Goal: Answer question/provide support

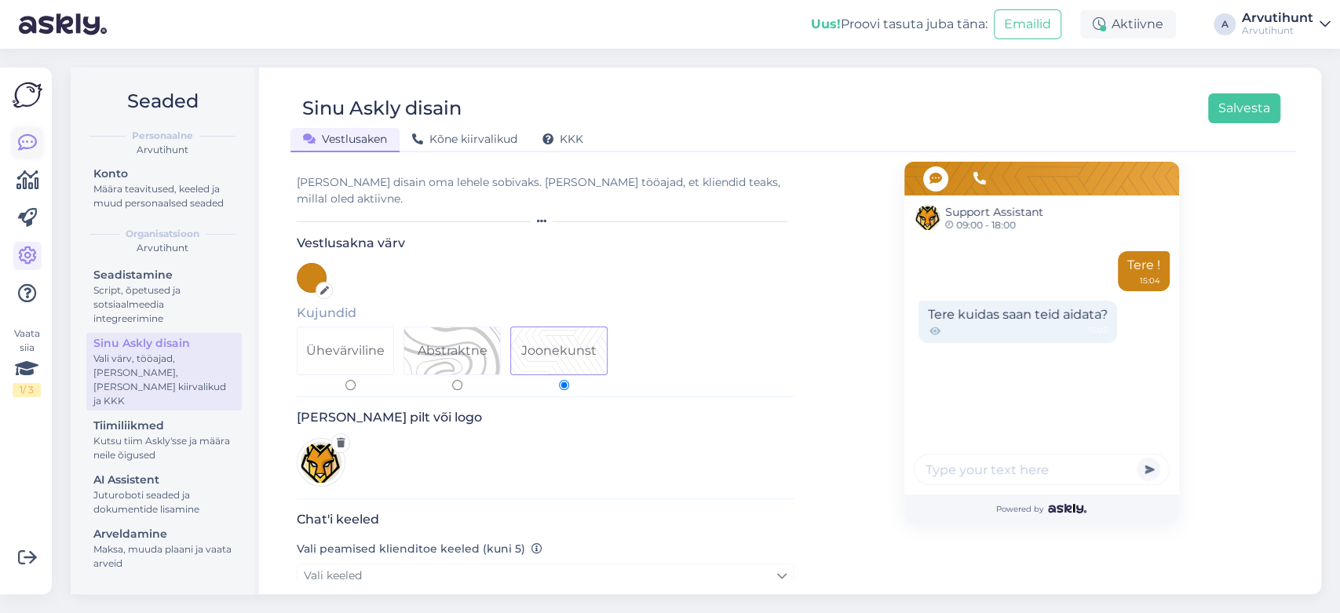
click at [21, 134] on icon at bounding box center [27, 142] width 19 height 19
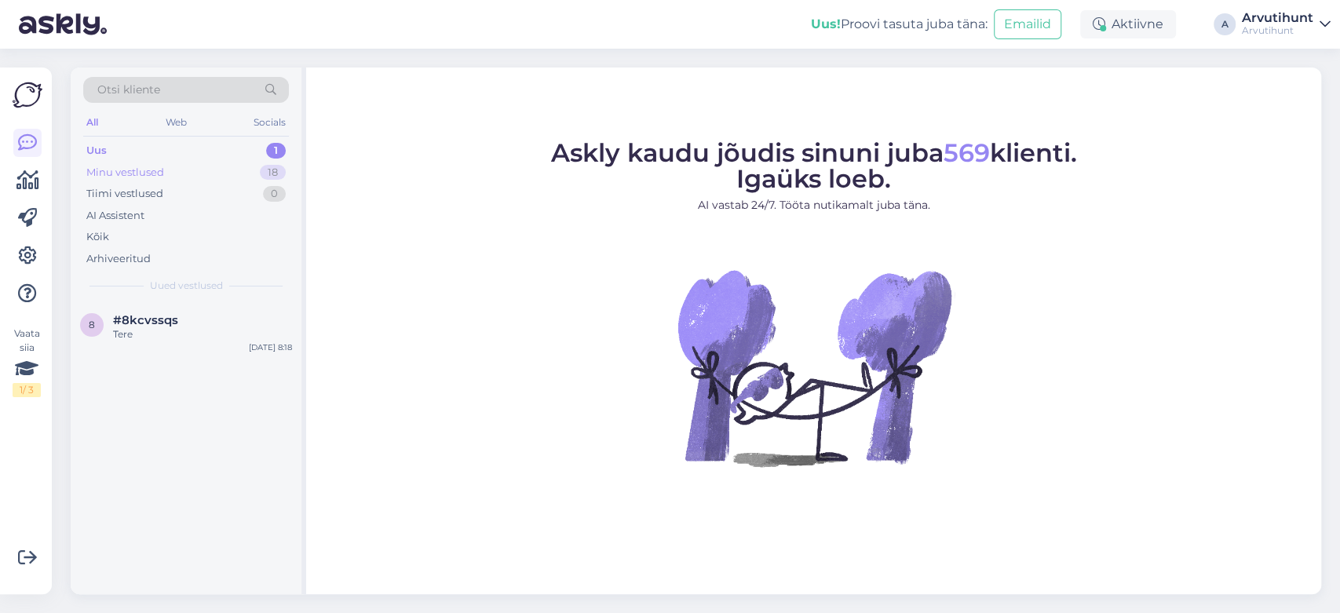
click at [162, 168] on div "Minu vestlused" at bounding box center [125, 173] width 78 height 16
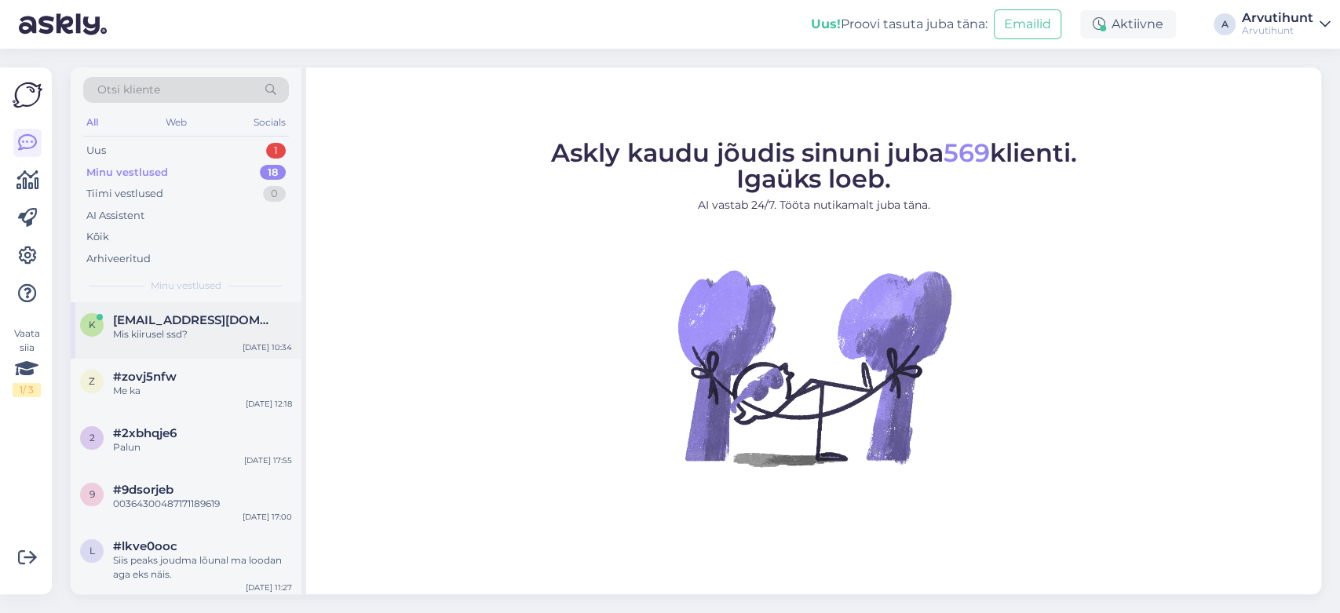
click at [182, 323] on span "[EMAIL_ADDRESS][DOMAIN_NAME]" at bounding box center [194, 320] width 163 height 14
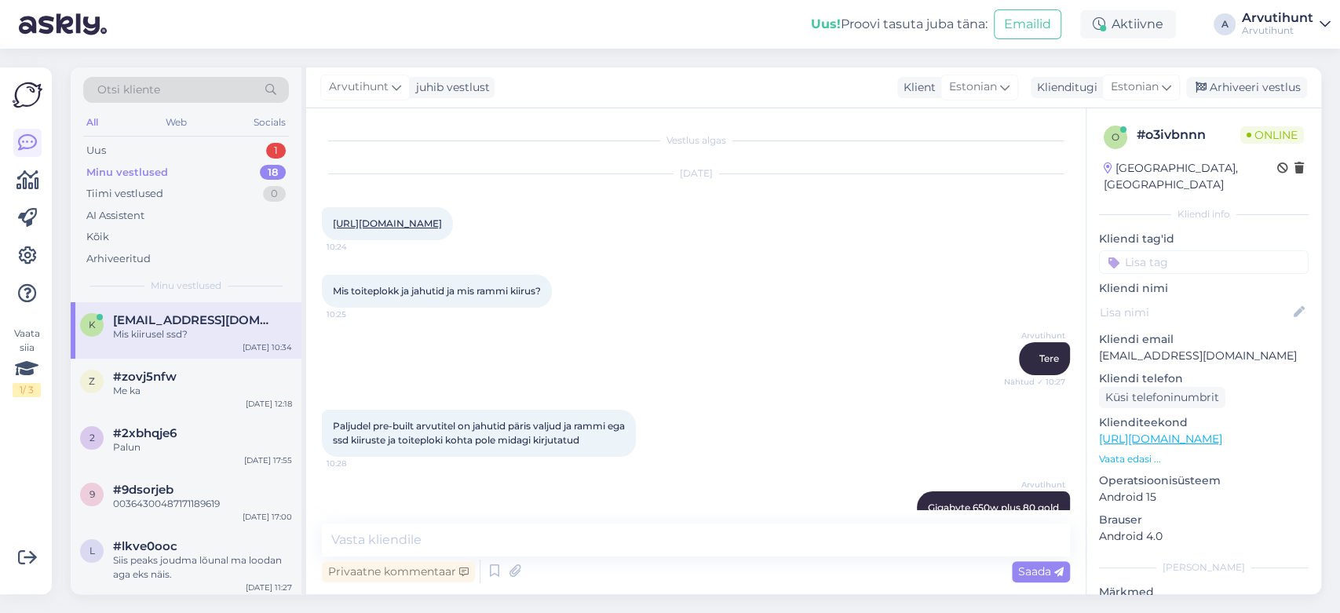
scroll to position [436, 0]
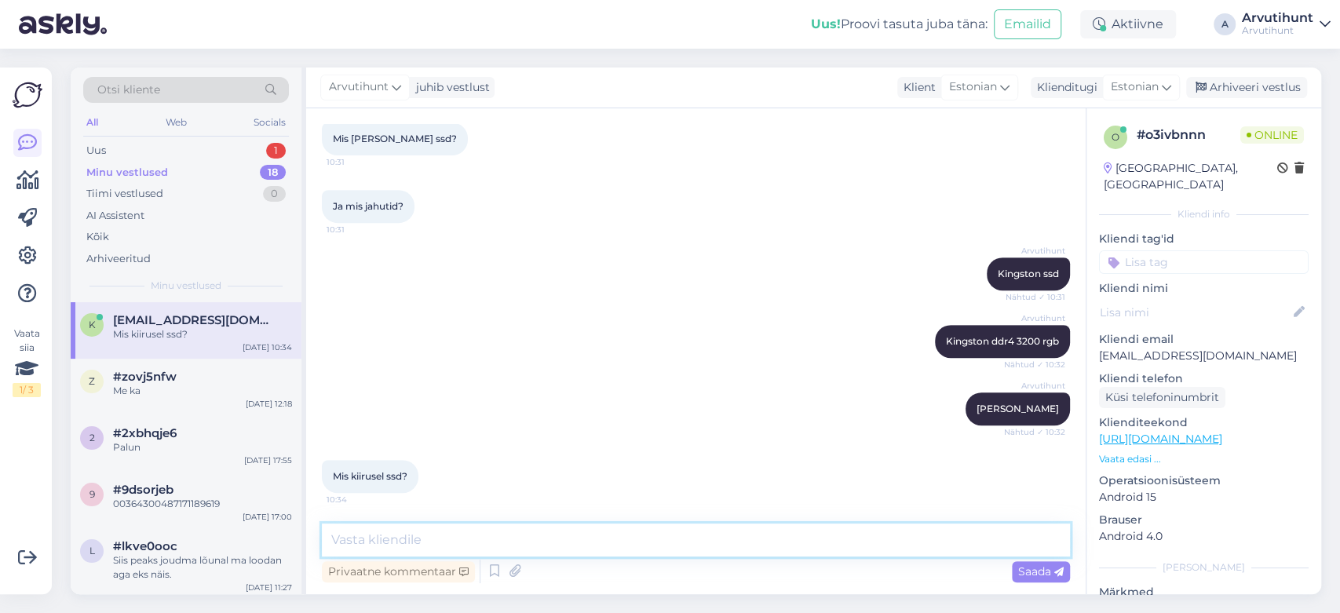
click at [418, 535] on textarea at bounding box center [696, 540] width 748 height 33
paste textarea "Write speed 4000 MBytes/sec|Read speed 6000 MBytes"
type textarea "Write speed 4000 MBytes/sec|Read speed 6000 MBytes"
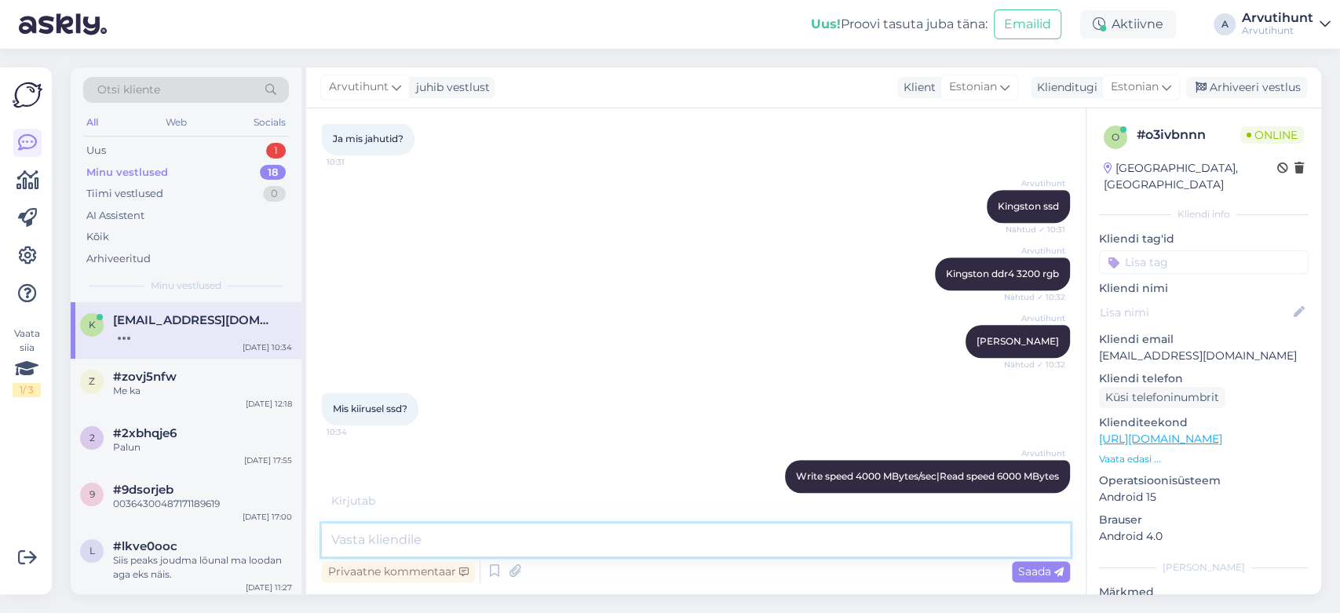
scroll to position [571, 0]
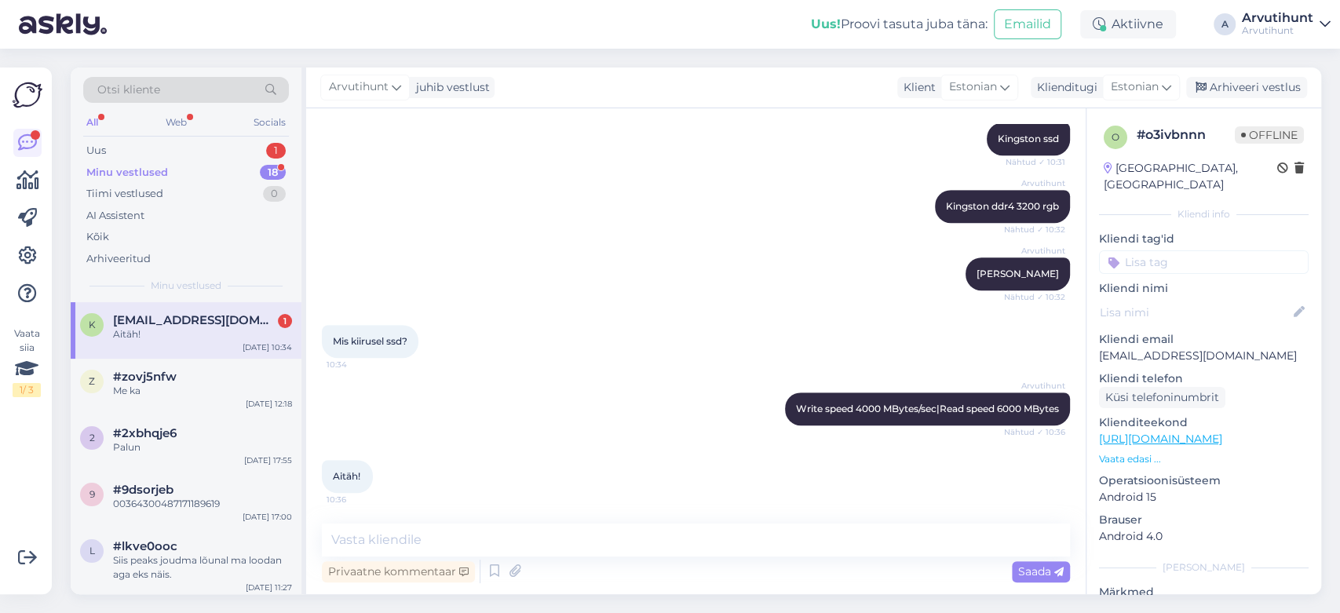
click at [121, 171] on div "Minu vestlused" at bounding box center [127, 173] width 82 height 16
click at [228, 319] on span "[EMAIL_ADDRESS][DOMAIN_NAME]" at bounding box center [194, 320] width 163 height 14
click at [145, 150] on div "Uus 1" at bounding box center [186, 151] width 206 height 22
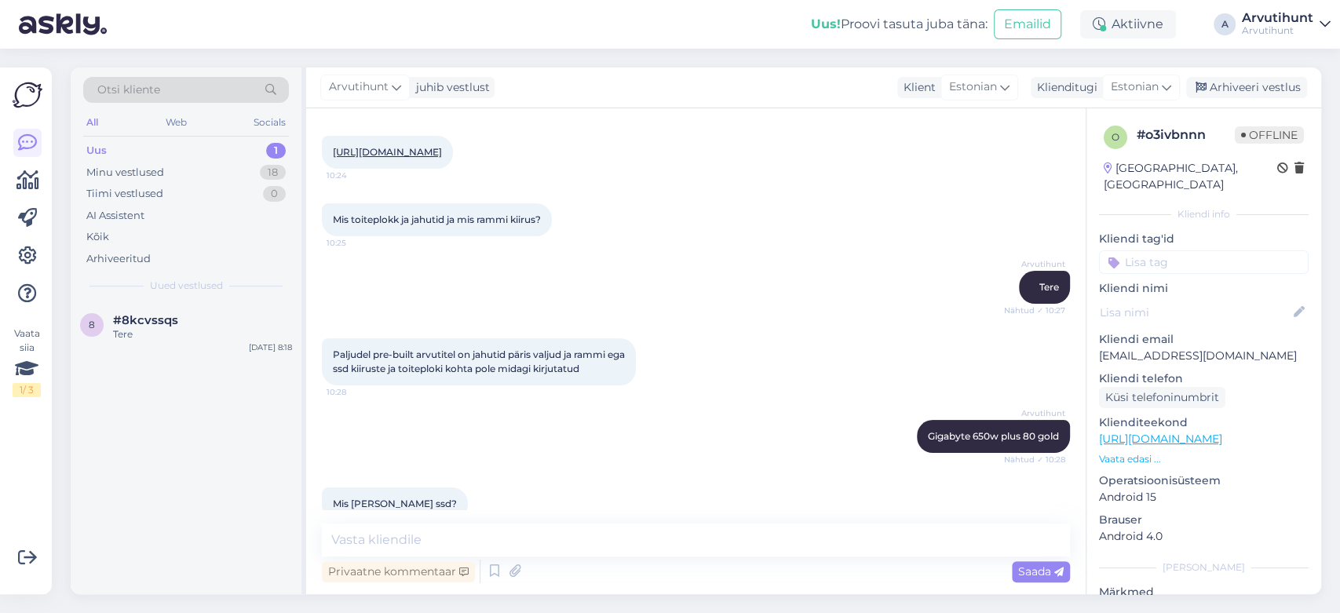
scroll to position [0, 0]
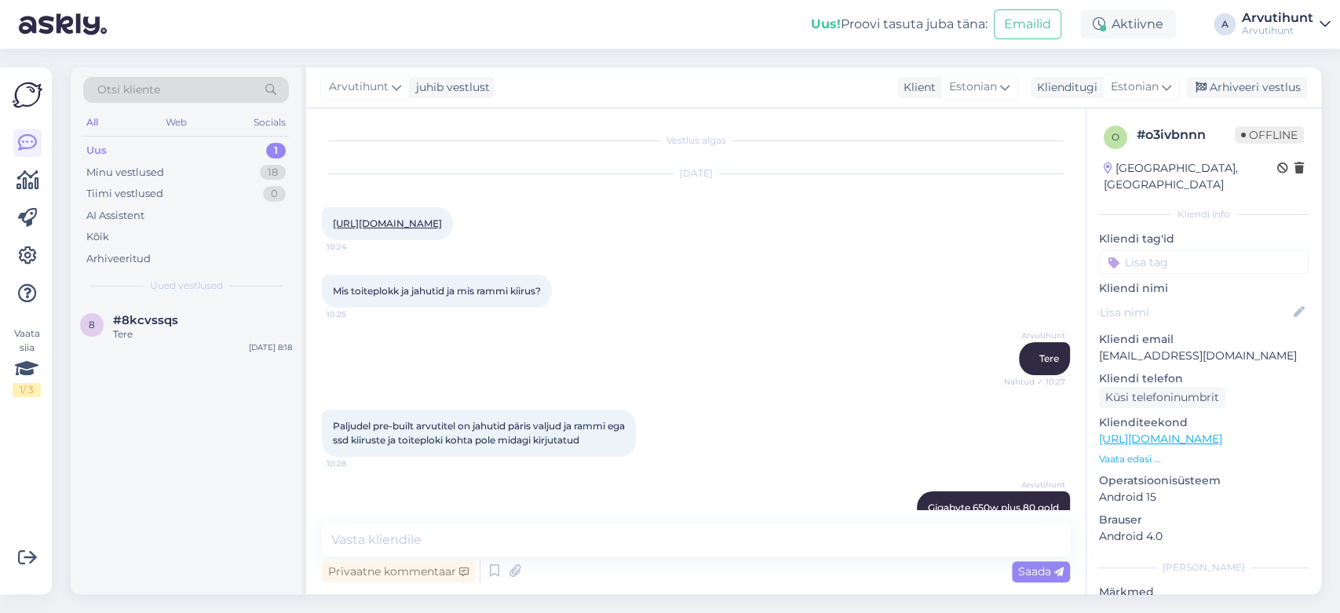
click at [442, 221] on link "[URL][DOMAIN_NAME]" at bounding box center [387, 223] width 109 height 12
